Goal: Information Seeking & Learning: Understand process/instructions

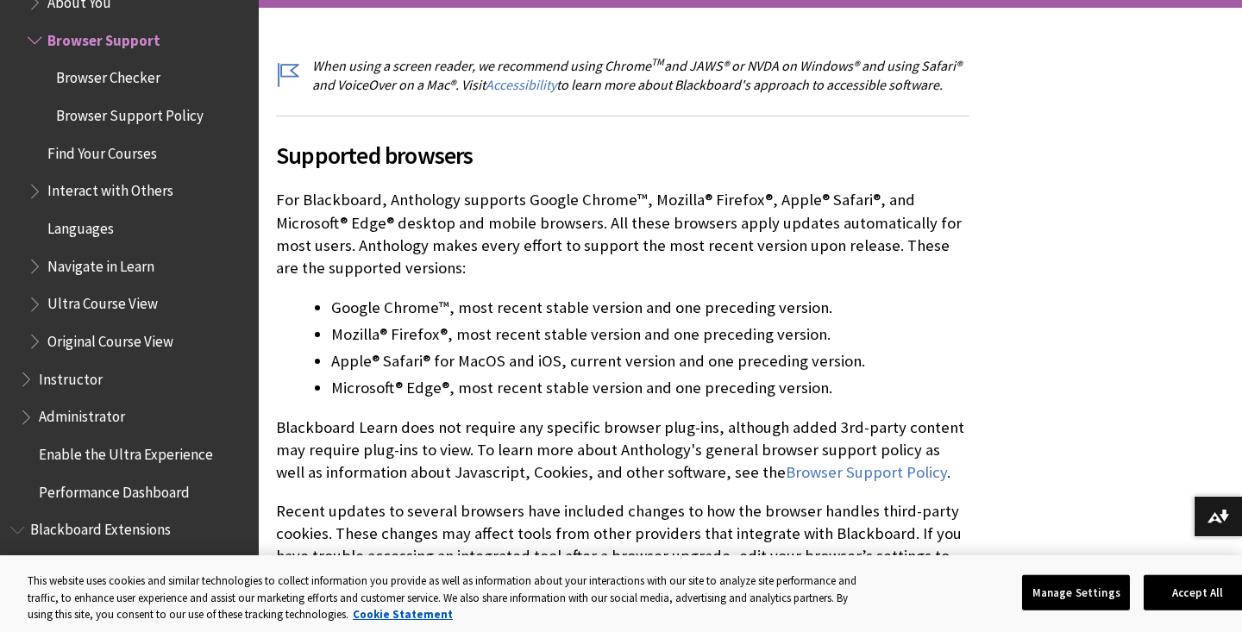
scroll to position [401, 0]
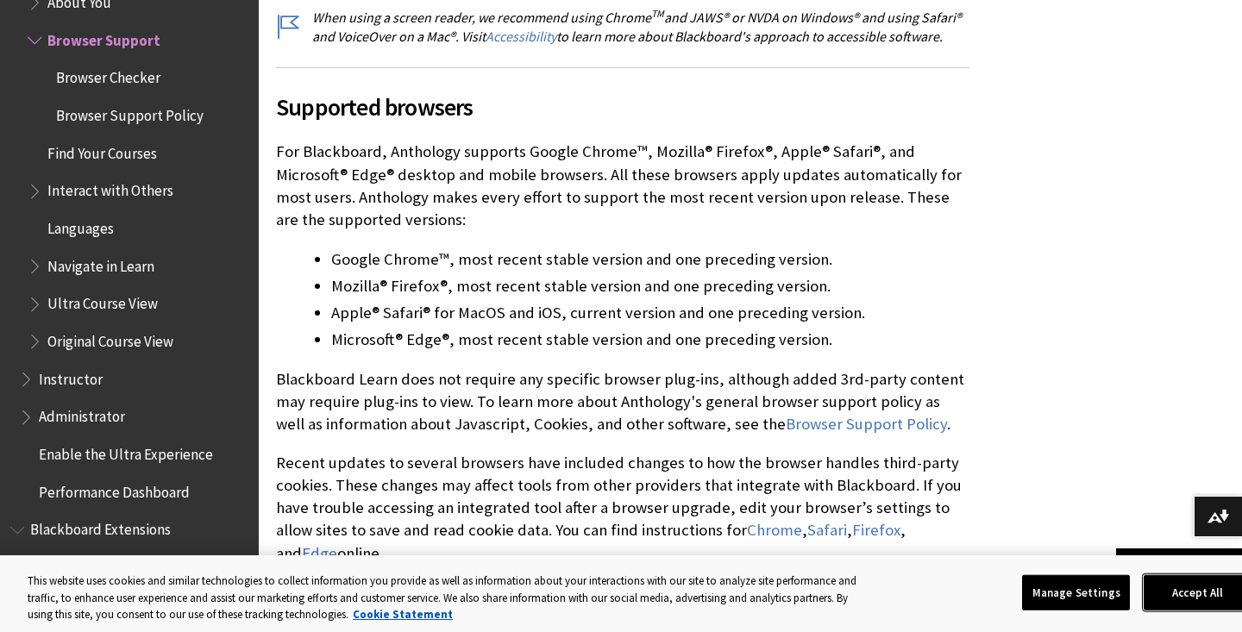
click at [1175, 604] on button "Accept All" at bounding box center [1197, 592] width 108 height 36
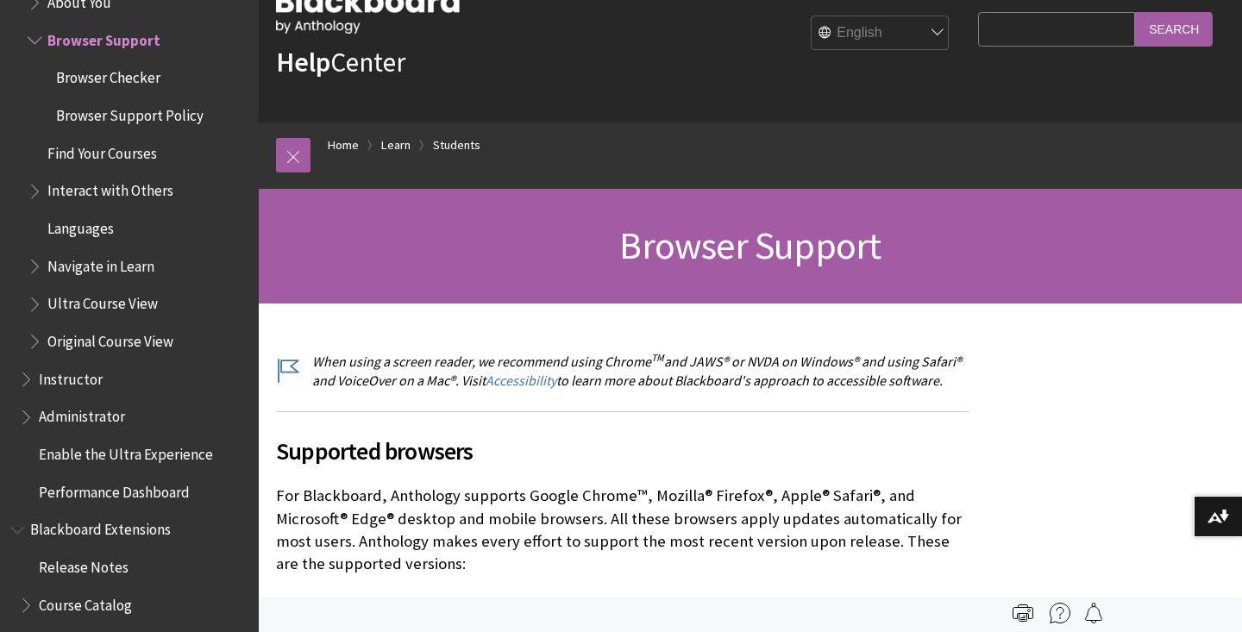
scroll to position [0, 0]
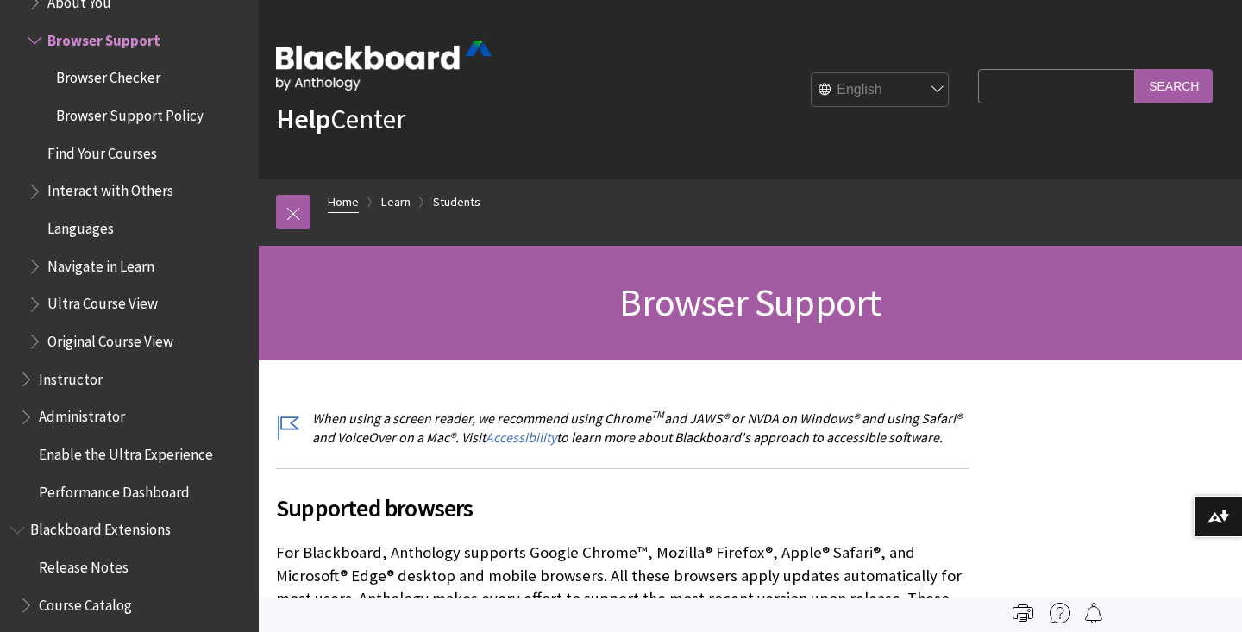
click at [353, 198] on link "Home" at bounding box center [343, 202] width 31 height 22
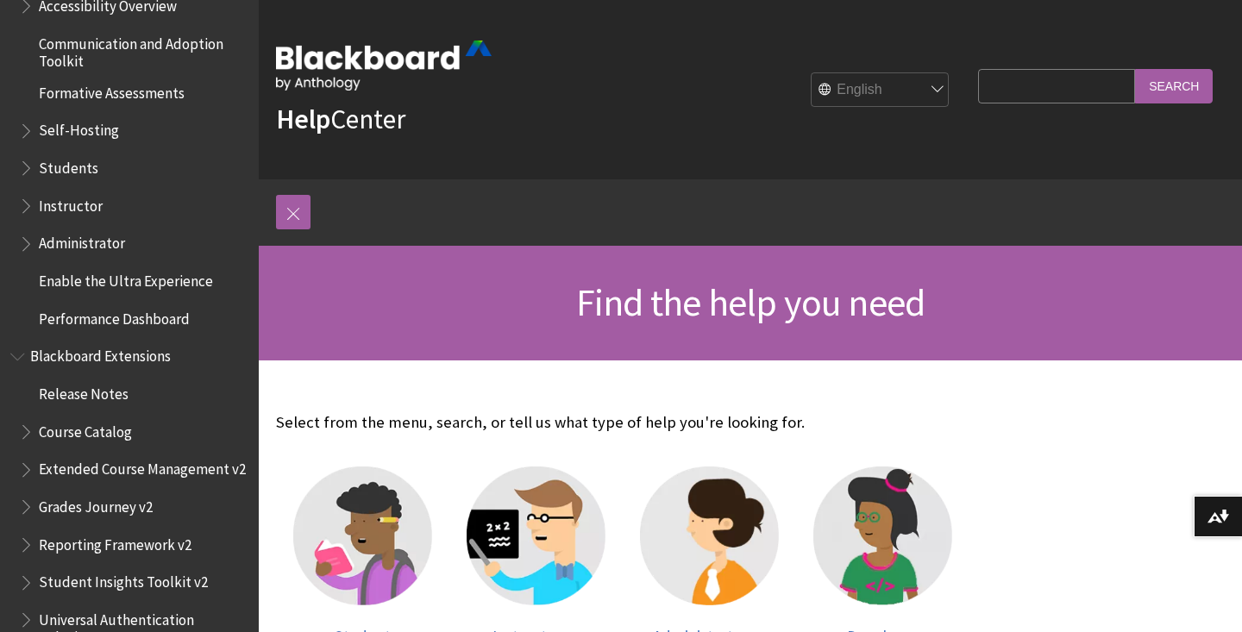
scroll to position [1754, 0]
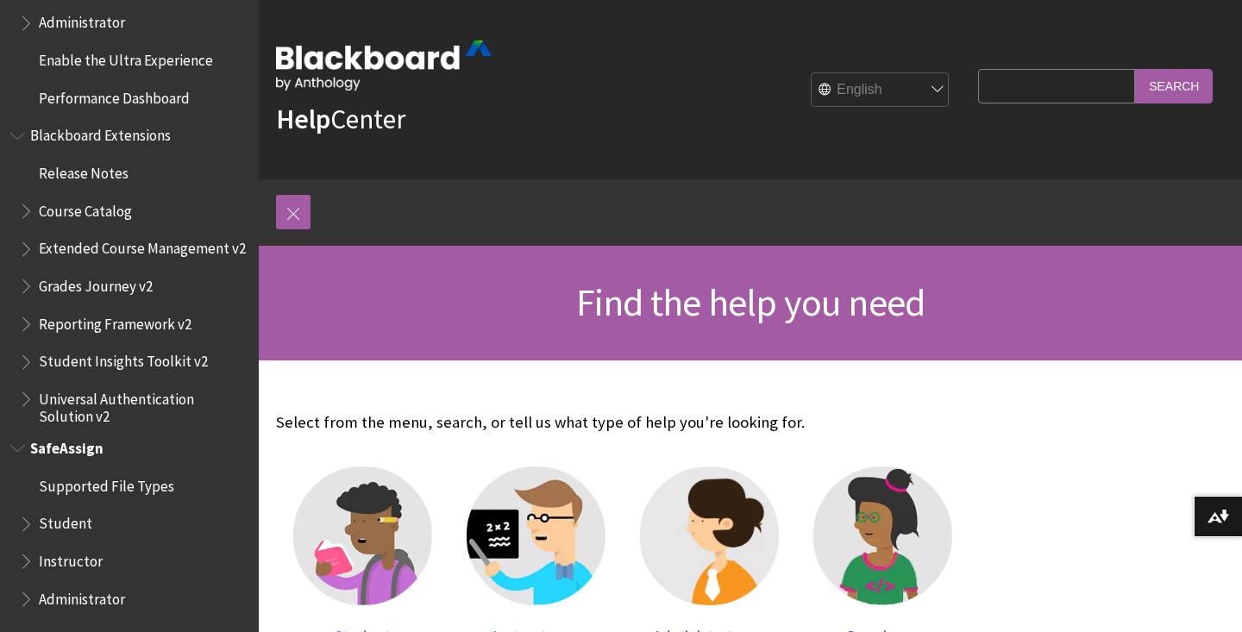
click at [30, 521] on span "Book outline for Blackboard SafeAssign" at bounding box center [28, 521] width 18 height 22
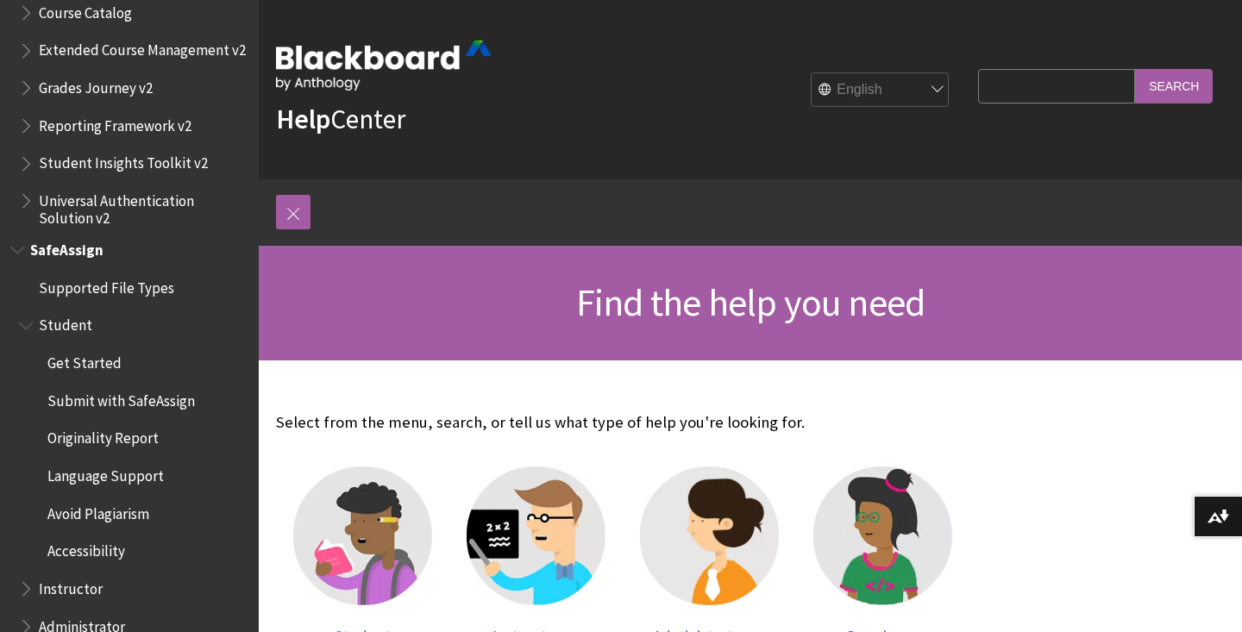
scroll to position [1980, 0]
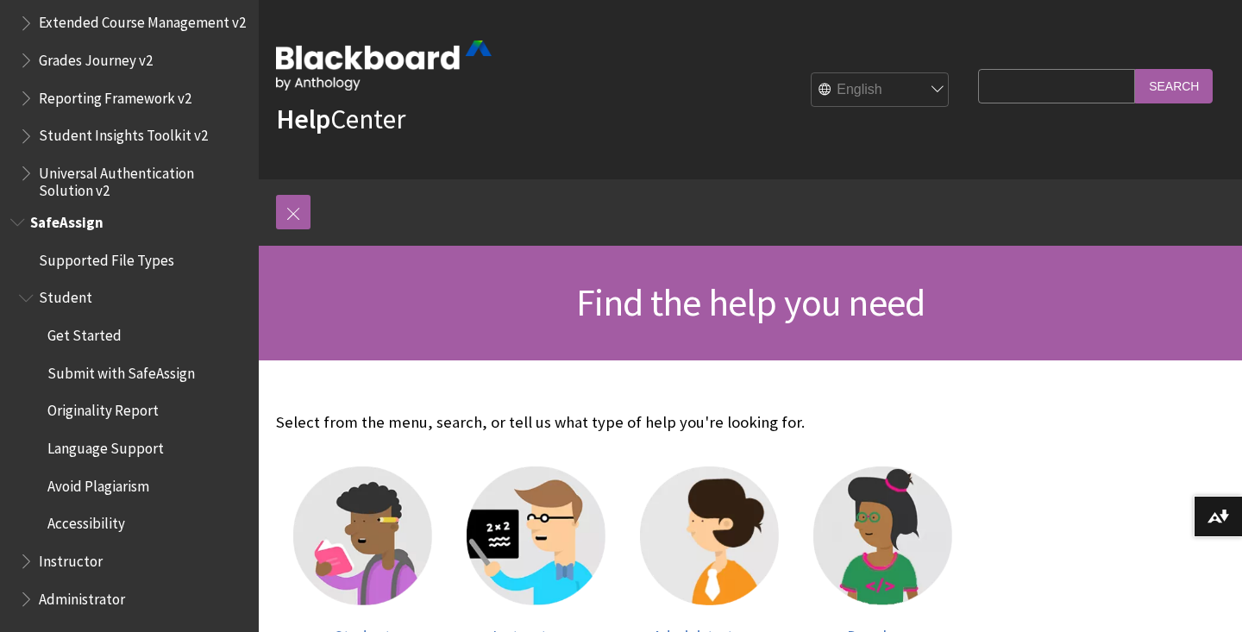
click at [95, 331] on span "Get Started" at bounding box center [84, 332] width 74 height 23
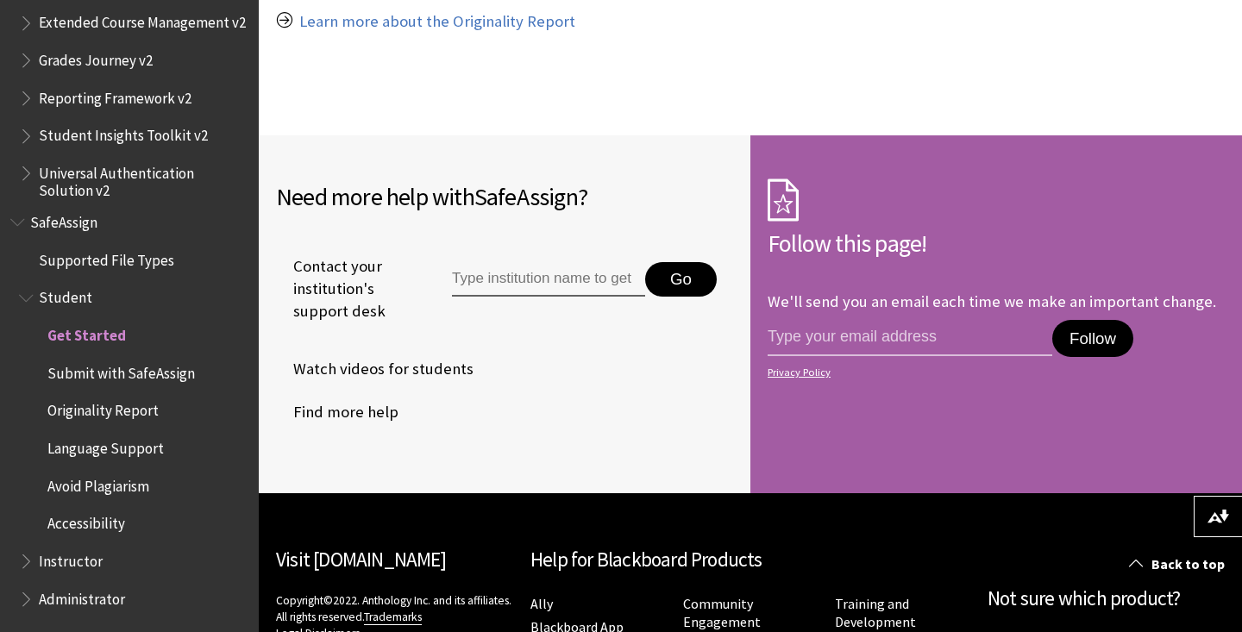
scroll to position [1636, 0]
